Goal: Communication & Community: Answer question/provide support

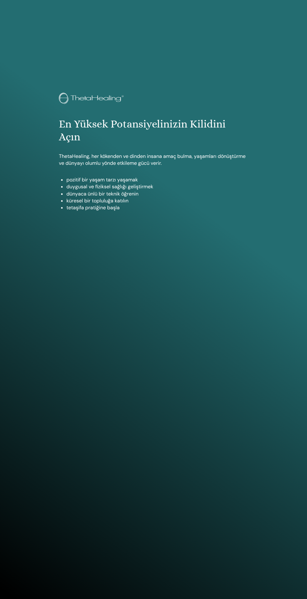
scroll to position [599, 0]
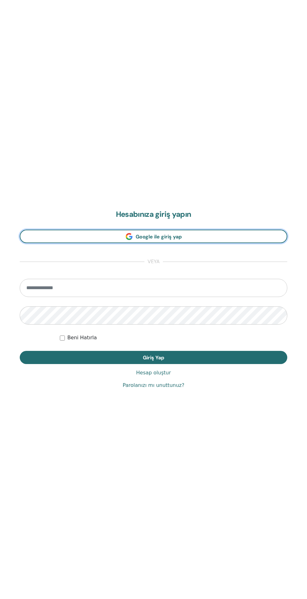
click at [194, 232] on link "Google ile giriş yap" at bounding box center [153, 235] width 267 height 13
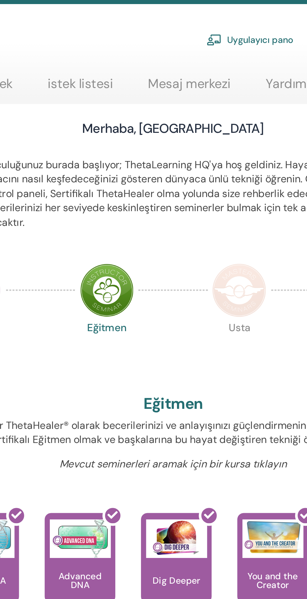
click at [233, 61] on link "Mesaj merkezi" at bounding box center [226, 61] width 40 height 12
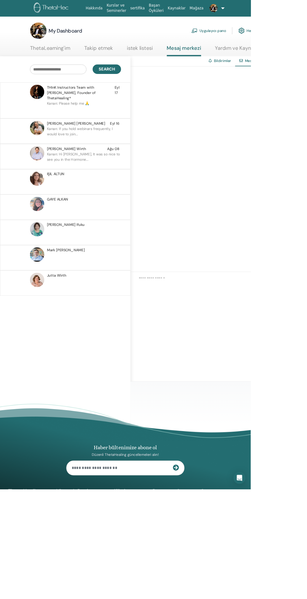
click at [98, 154] on p "Kanan: If you hold webinars frequently, I would love to join..." at bounding box center [102, 163] width 91 height 19
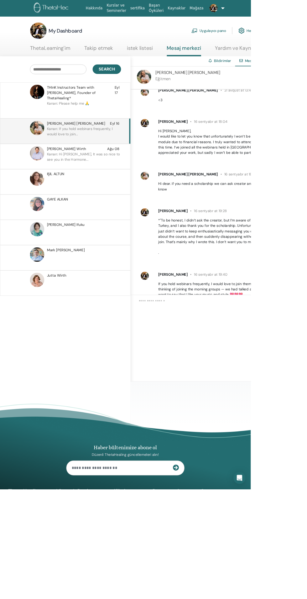
scroll to position [325, 0]
click at [104, 123] on p "Kanan: Please help me 🙏" at bounding box center [102, 132] width 91 height 19
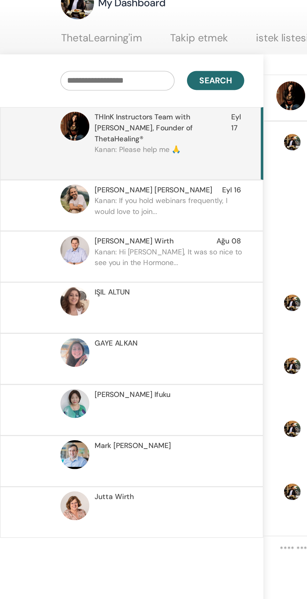
click at [107, 148] on div "Ron Paz Narayan Jyoti Eyl 16" at bounding box center [101, 151] width 89 height 7
